Goal: Entertainment & Leisure: Consume media (video, audio)

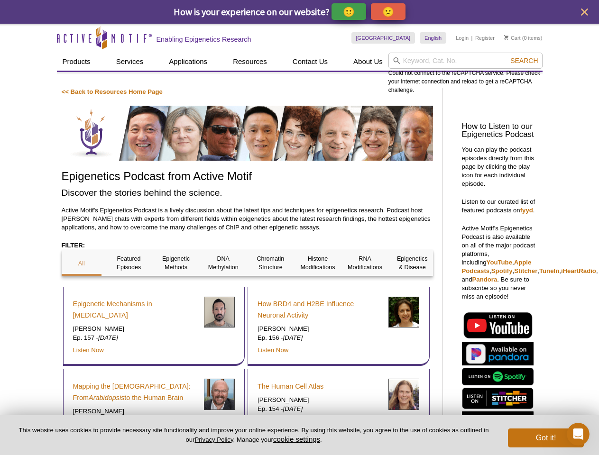
click at [349, 11] on p "🙂" at bounding box center [349, 12] width 12 height 12
click at [390, 11] on span "Give Feedback" at bounding box center [386, 11] width 56 height 11
click at [584, 12] on icon "close" at bounding box center [584, 12] width 7 height 7
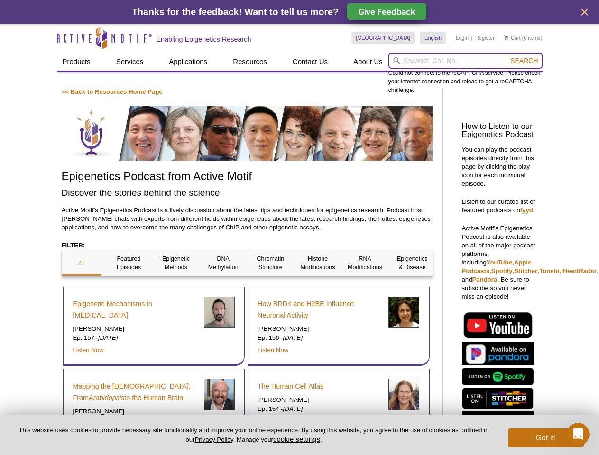
click at [465, 61] on input "search" at bounding box center [465, 61] width 154 height 16
click at [524, 61] on div "Could not connect to the reCAPTCHA service. Please check your internet connecti…" at bounding box center [465, 74] width 154 height 42
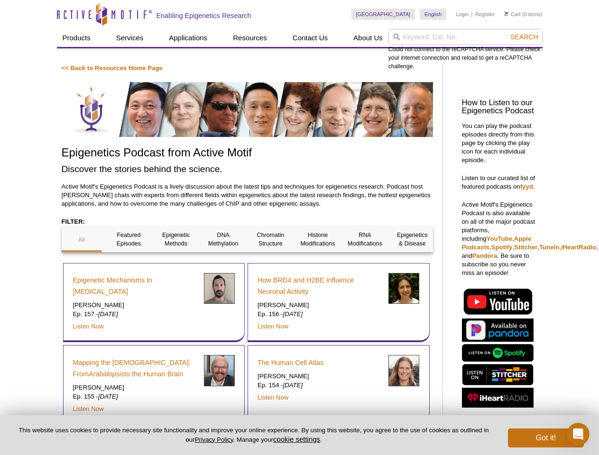
click at [82, 263] on div "Epigenetic Mechanisms in [MEDICAL_DATA] [PERSON_NAME] Ep. 157 - [DATE] Listen N…" at bounding box center [154, 303] width 182 height 80
click at [128, 263] on div "Epigenetic Mechanisms in [MEDICAL_DATA] [PERSON_NAME] Ep. 157 - [DATE] Listen N…" at bounding box center [154, 303] width 182 height 80
click at [176, 263] on div "Epigenetic Mechanisms in [MEDICAL_DATA] [PERSON_NAME] Ep. 157 - [DATE] Listen N…" at bounding box center [154, 303] width 182 height 80
click at [223, 263] on div "Epigenetic Mechanisms in [MEDICAL_DATA] [PERSON_NAME] Ep. 157 - [DATE] Listen N…" at bounding box center [154, 303] width 182 height 80
click at [270, 263] on div "How BRD4 and H2BE Influence Neuronal Activity [PERSON_NAME] Ep. 156 - [DATE] Li…" at bounding box center [338, 303] width 182 height 80
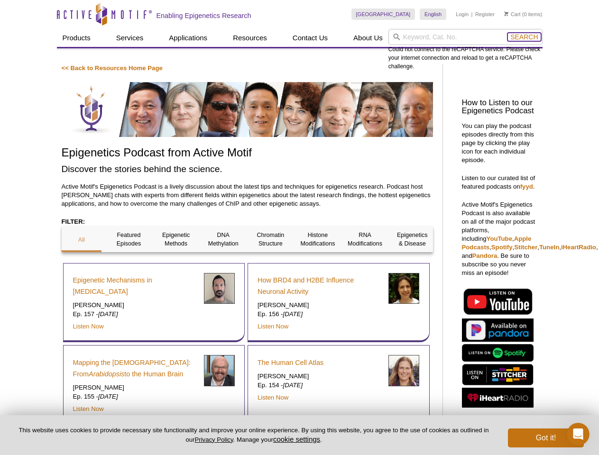
click at [524, 37] on span "Search" at bounding box center [523, 37] width 27 height 8
